Goal: Task Accomplishment & Management: Complete application form

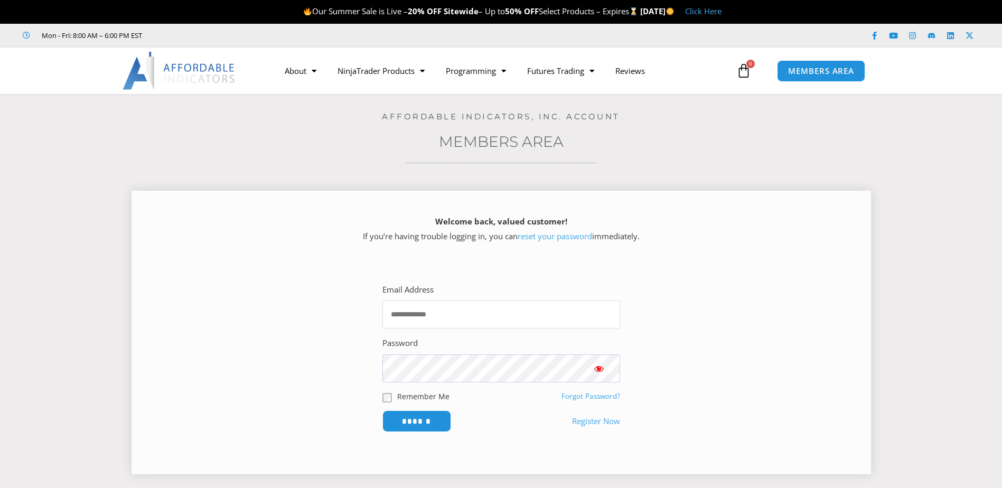
type input "**********"
click at [462, 317] on input "**********" at bounding box center [502, 315] width 238 height 28
click at [753, 381] on section "**********" at bounding box center [501, 357] width 713 height 187
click at [414, 422] on input "******" at bounding box center [416, 421] width 72 height 23
